Goal: Book appointment/travel/reservation

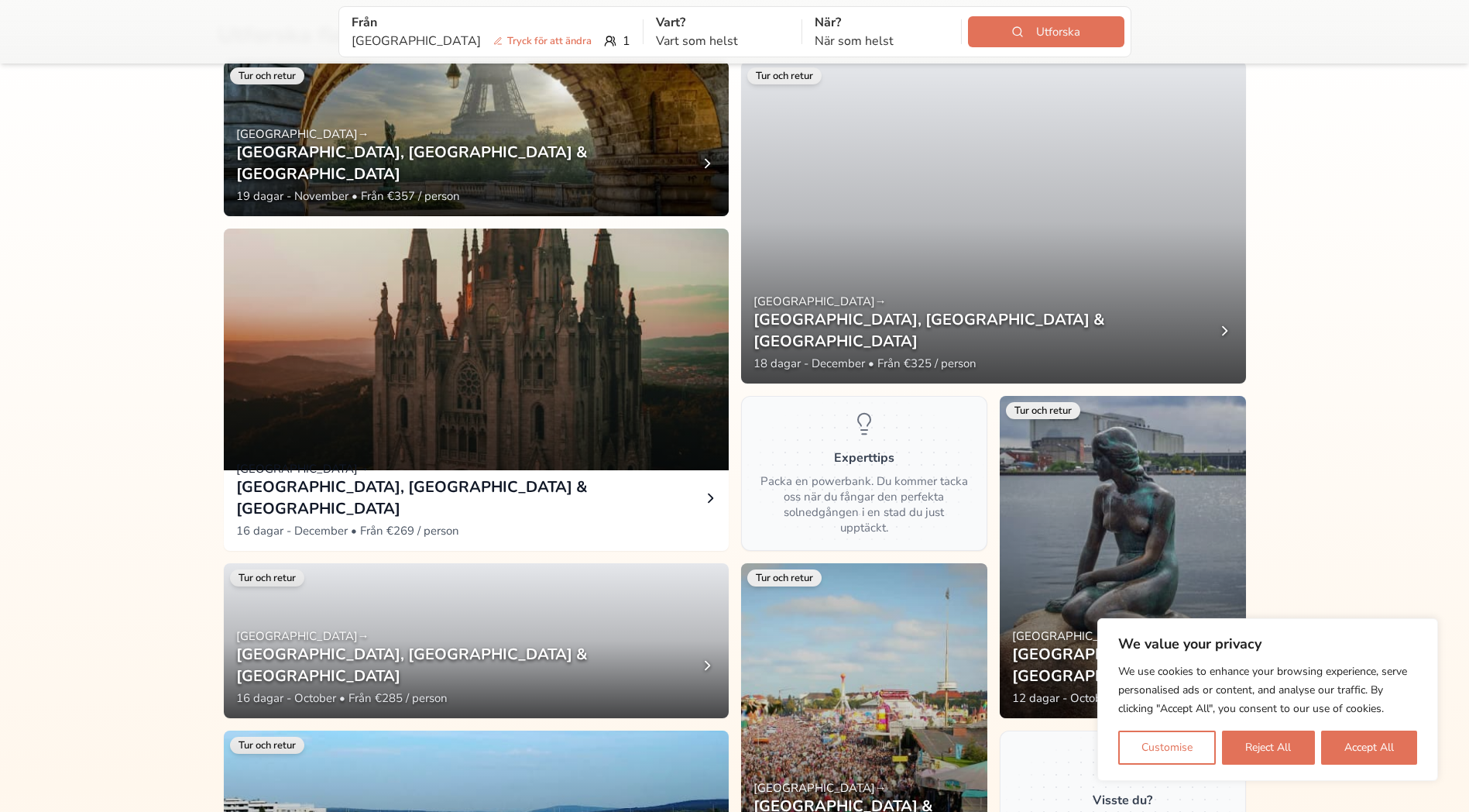
scroll to position [703, 0]
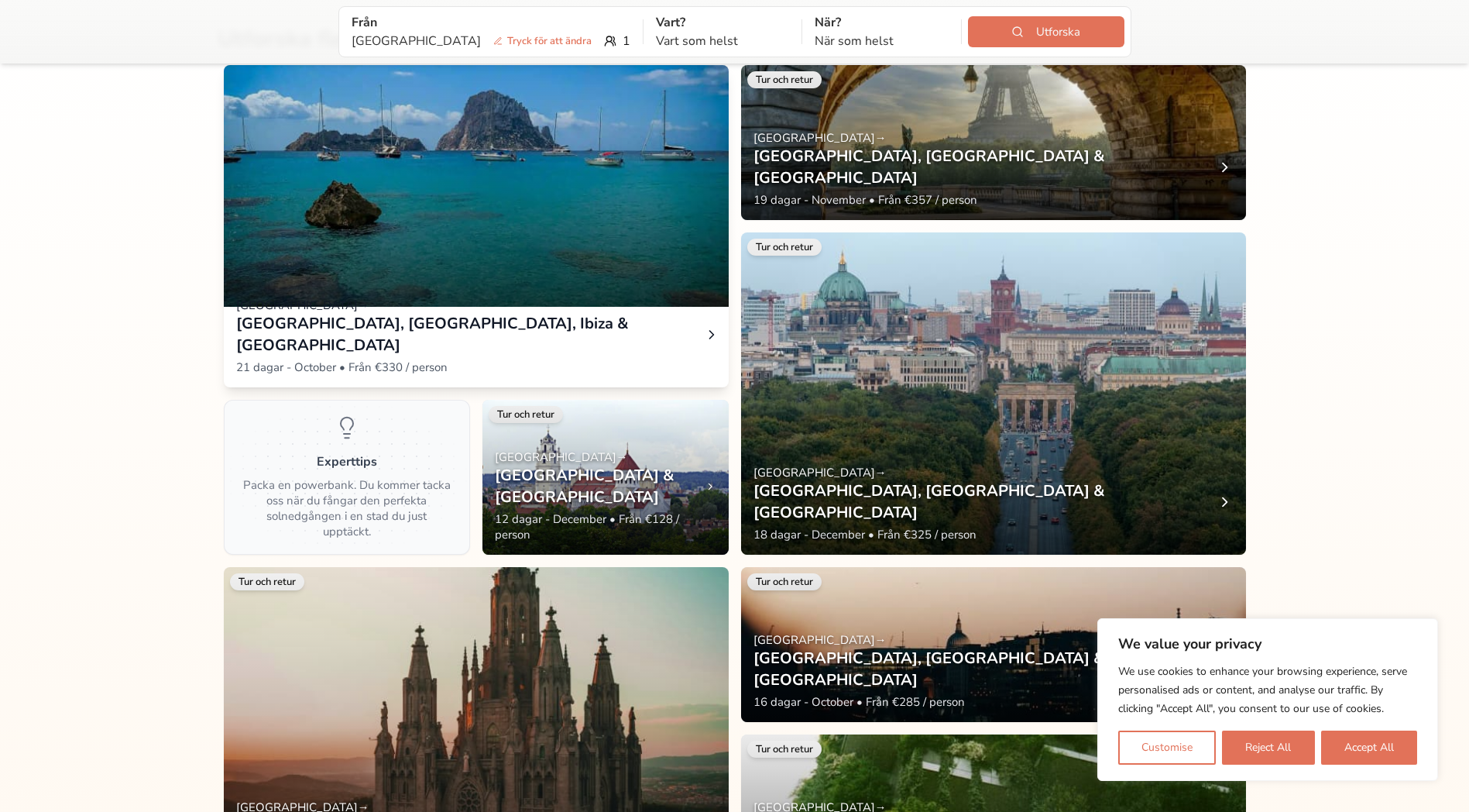
click at [455, 361] on div "[GEOGRAPHIC_DATA] → [GEOGRAPHIC_DATA], [GEOGRAPHIC_DATA], [GEOGRAPHIC_DATA] & […" at bounding box center [476, 336] width 505 height 102
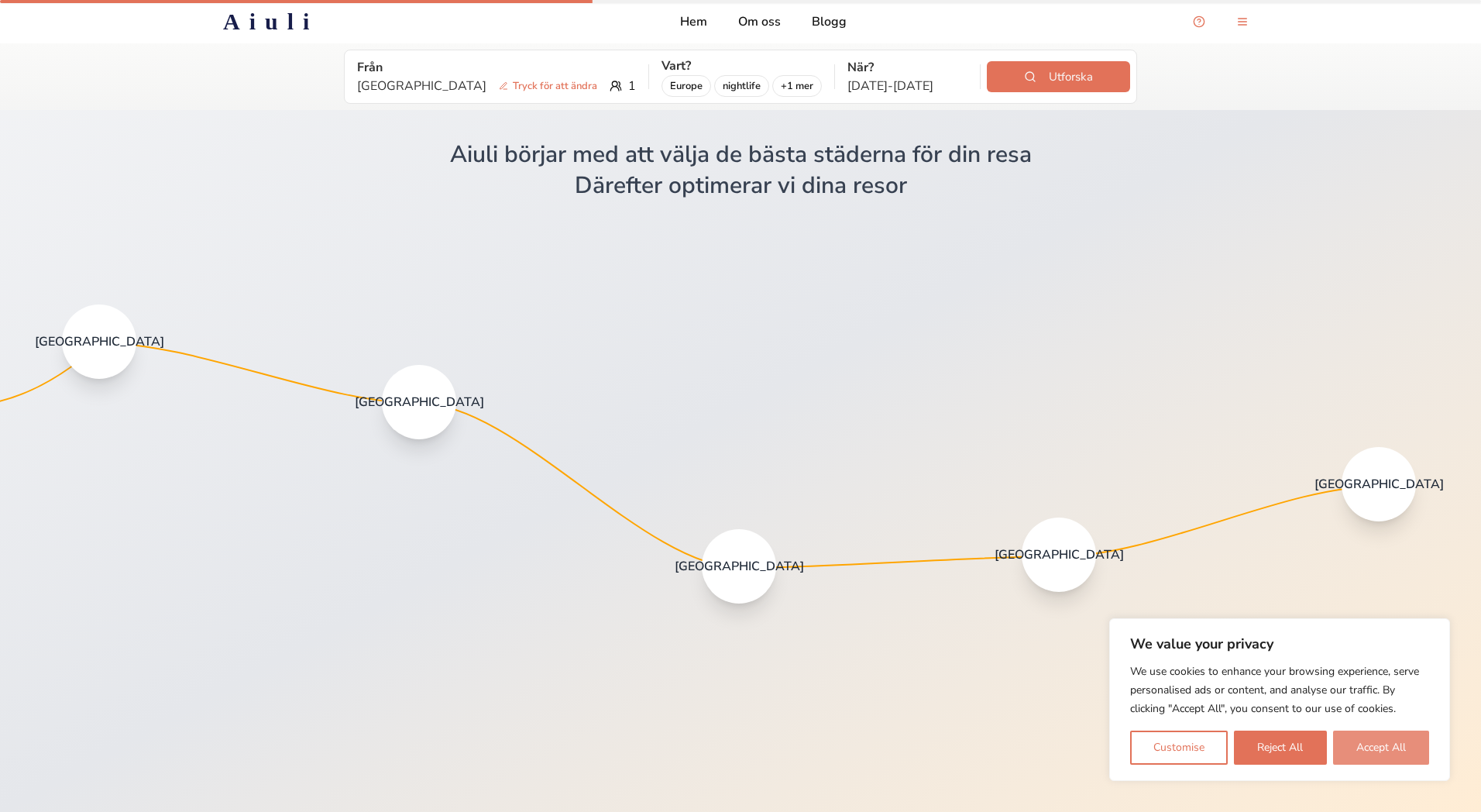
click at [1387, 752] on button "Accept All" at bounding box center [1381, 747] width 96 height 34
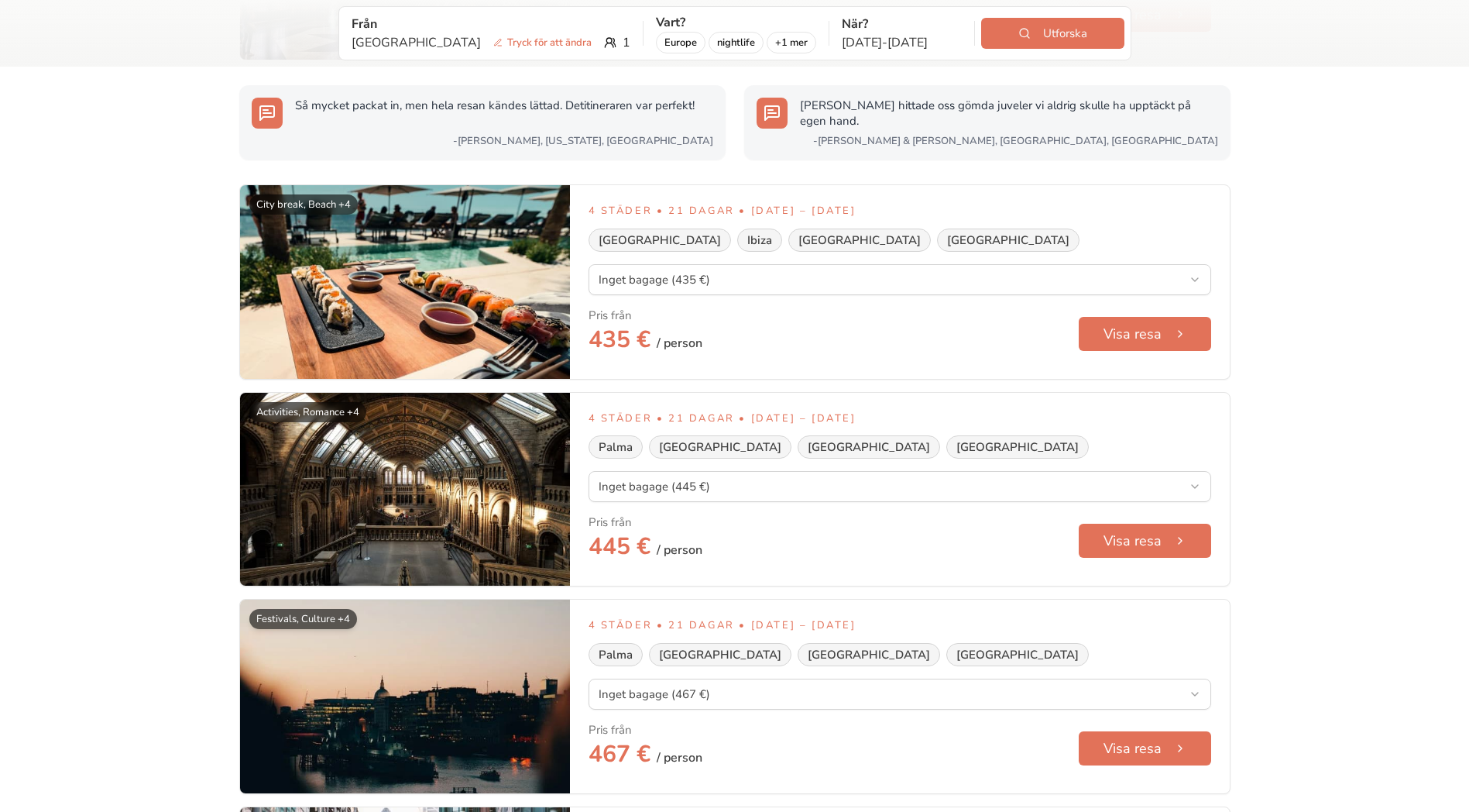
scroll to position [6505, 0]
